Goal: Find specific page/section: Find specific page/section

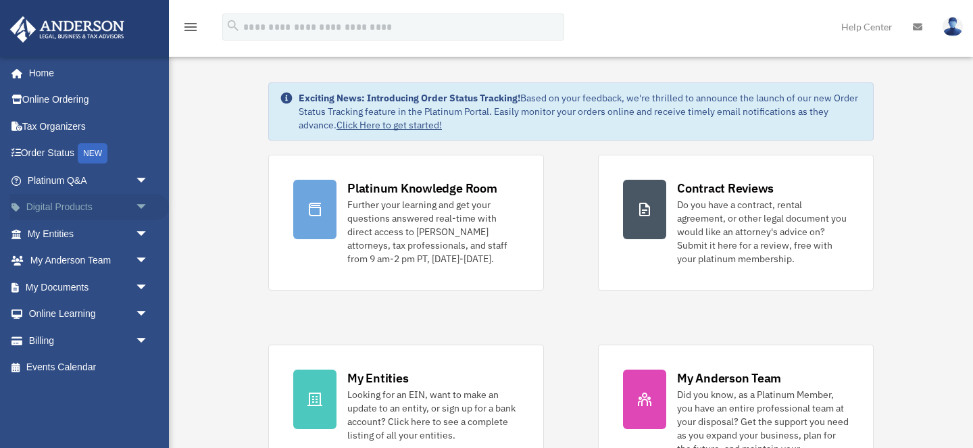
scroll to position [35, 0]
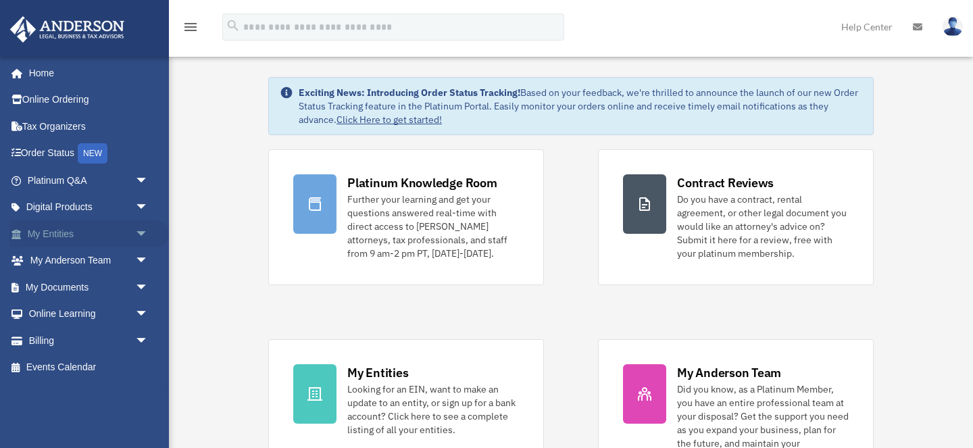
click at [81, 230] on link "My Entities arrow_drop_down" at bounding box center [88, 233] width 159 height 27
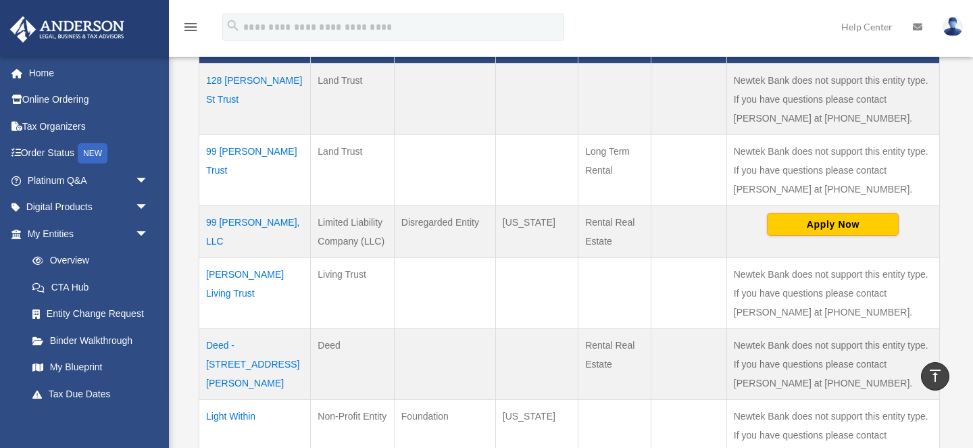
scroll to position [374, 0]
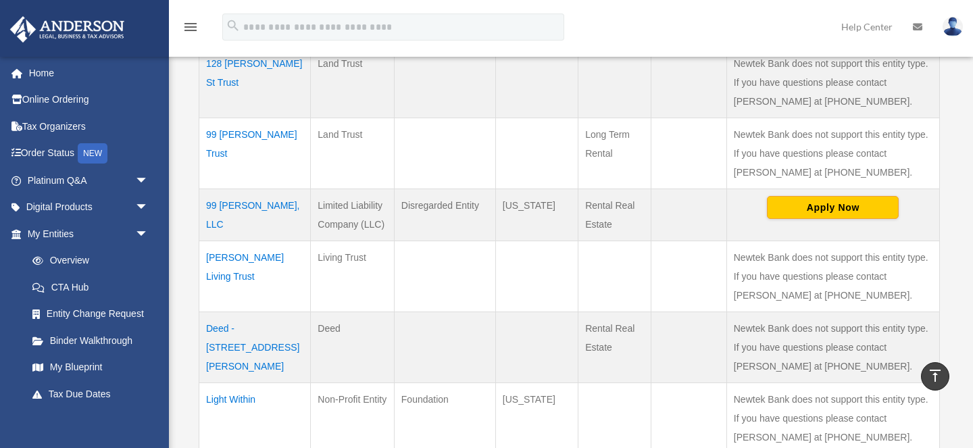
click at [230, 203] on td "99 [PERSON_NAME], LLC" at bounding box center [255, 215] width 112 height 52
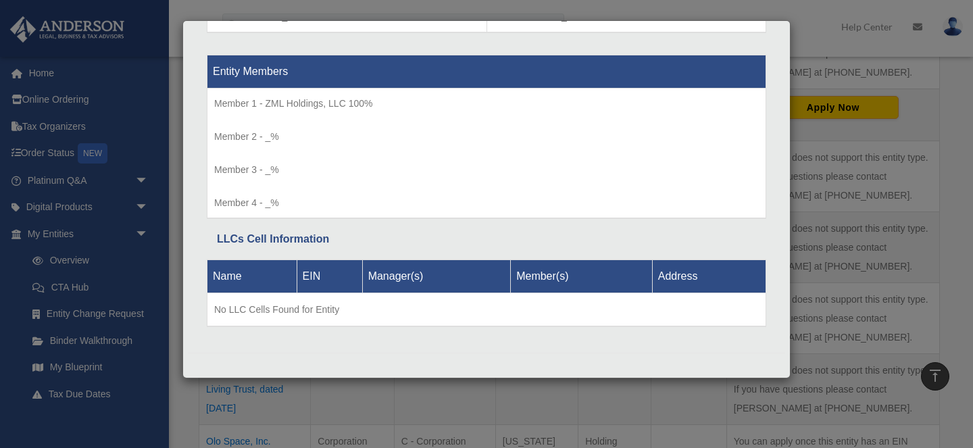
scroll to position [495, 0]
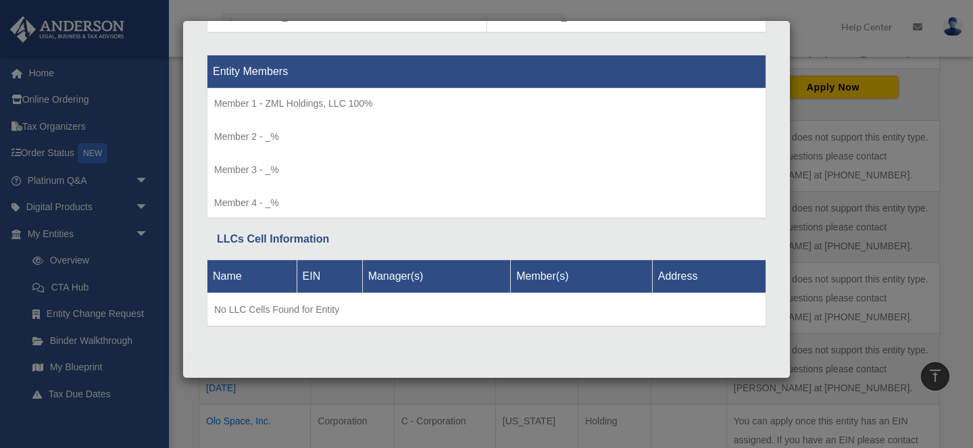
click at [174, 115] on div "Details × Articles Sent Organizational Date" at bounding box center [486, 224] width 973 height 448
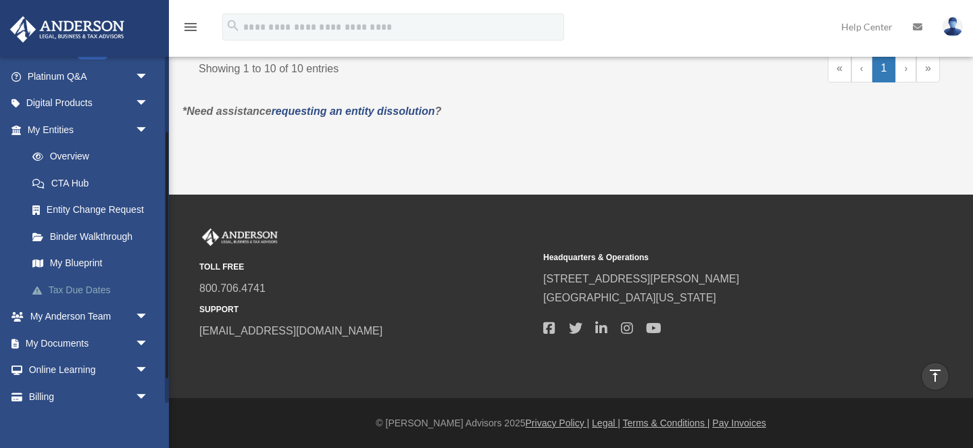
scroll to position [141, 0]
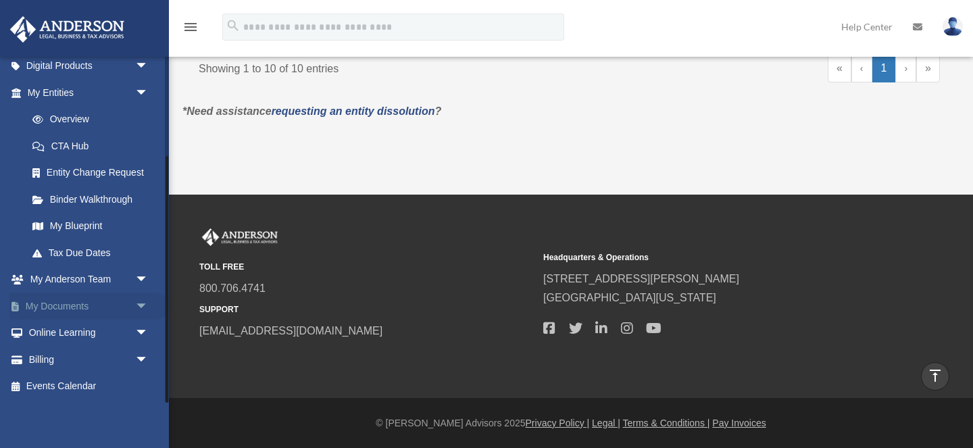
click at [66, 310] on link "My Documents arrow_drop_down" at bounding box center [88, 306] width 159 height 27
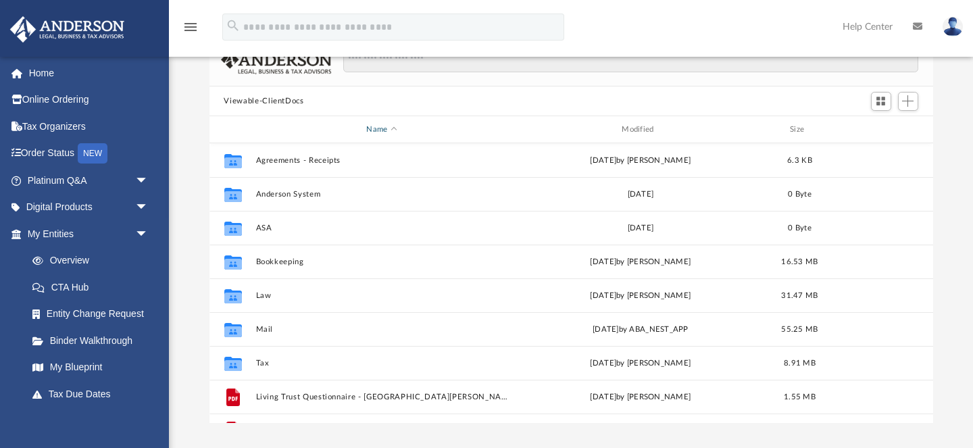
scroll to position [24, 0]
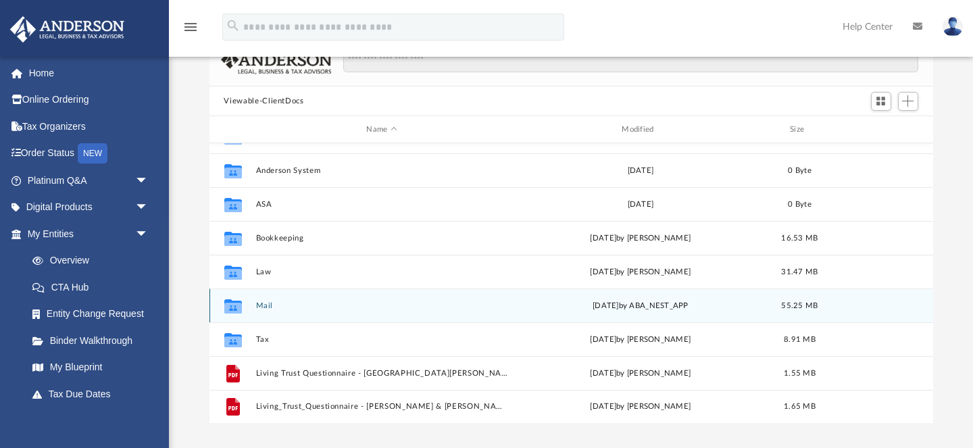
click at [254, 305] on div "Collaborated Folder Mail yesterday by ABA_NEST_APP 55.25 MB" at bounding box center [572, 306] width 724 height 34
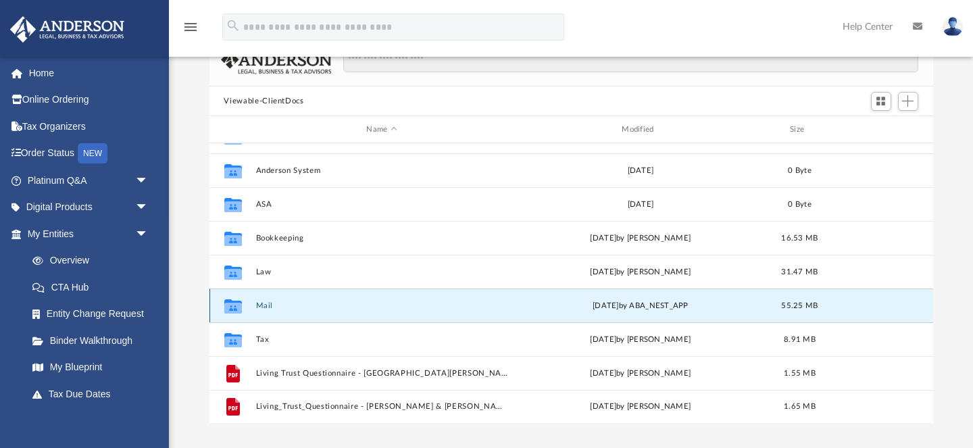
click at [268, 304] on button "Mail" at bounding box center [381, 305] width 253 height 9
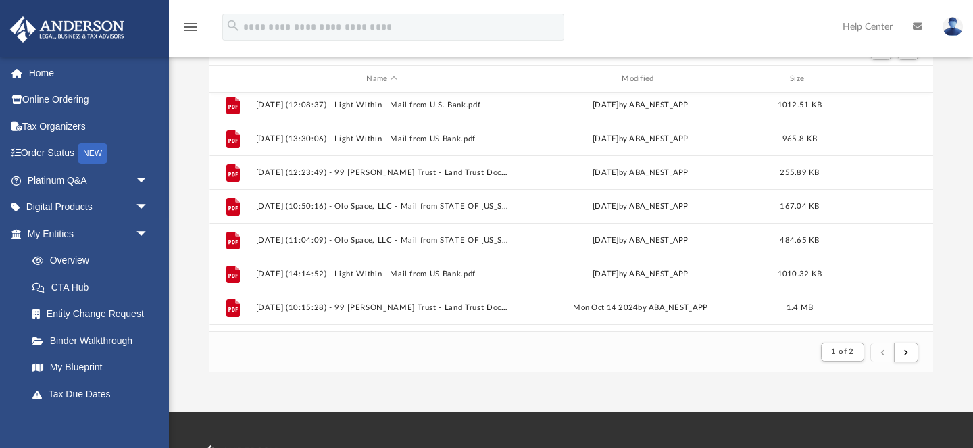
scroll to position [915, 0]
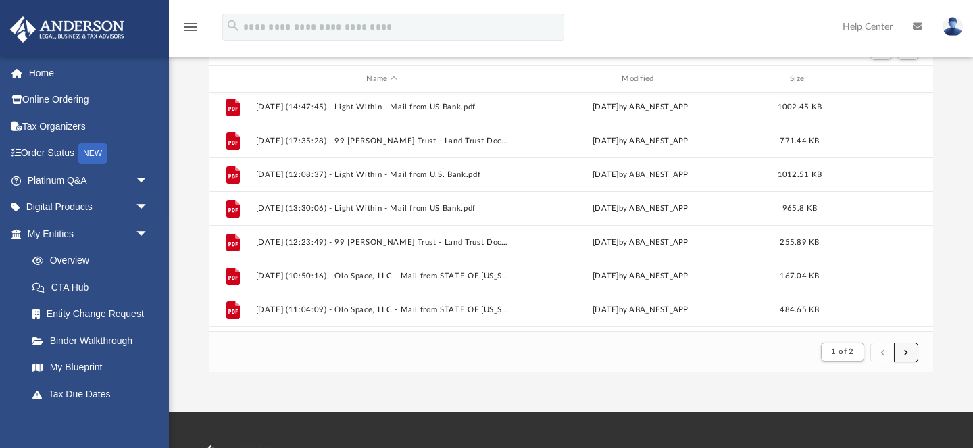
click at [908, 352] on button "submit" at bounding box center [906, 353] width 24 height 20
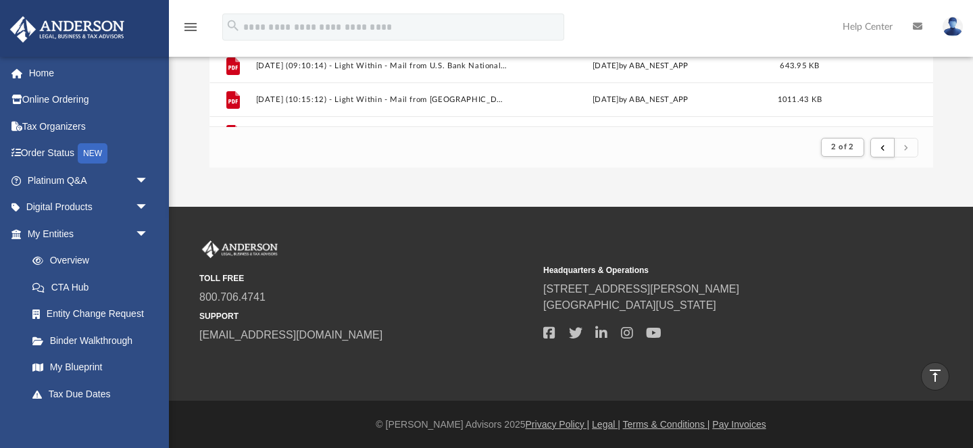
scroll to position [647, 0]
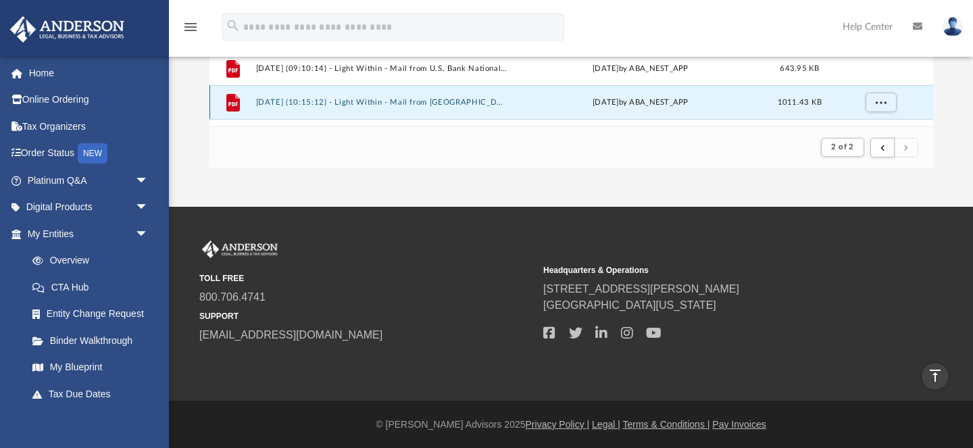
click at [403, 102] on button "2025.07.11 (10:15:12) - Light Within - Mail from MILAN Z BRAUER.pdf" at bounding box center [381, 102] width 253 height 9
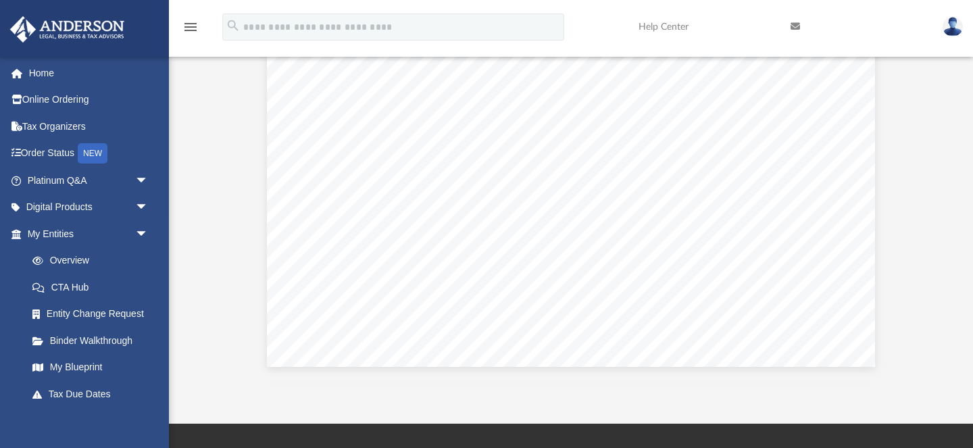
scroll to position [560, 0]
click at [20, 74] on span at bounding box center [24, 73] width 10 height 9
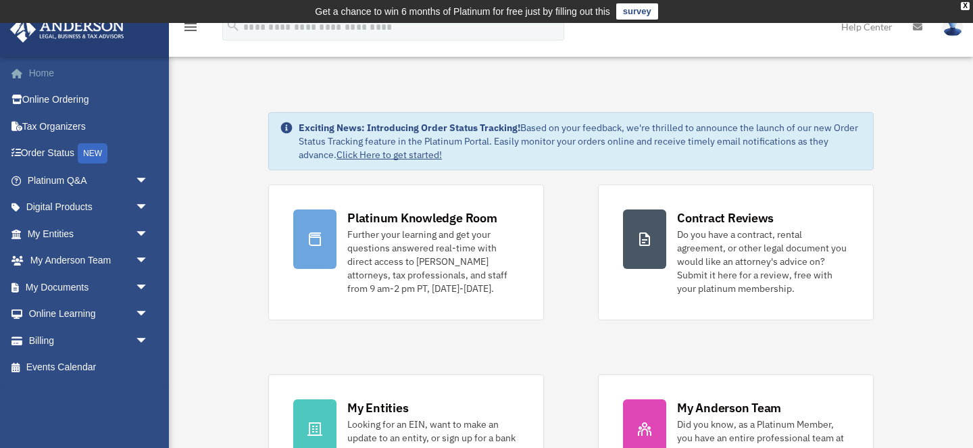
click at [82, 66] on link "Home" at bounding box center [88, 72] width 159 height 27
